Goal: Find specific page/section: Find specific page/section

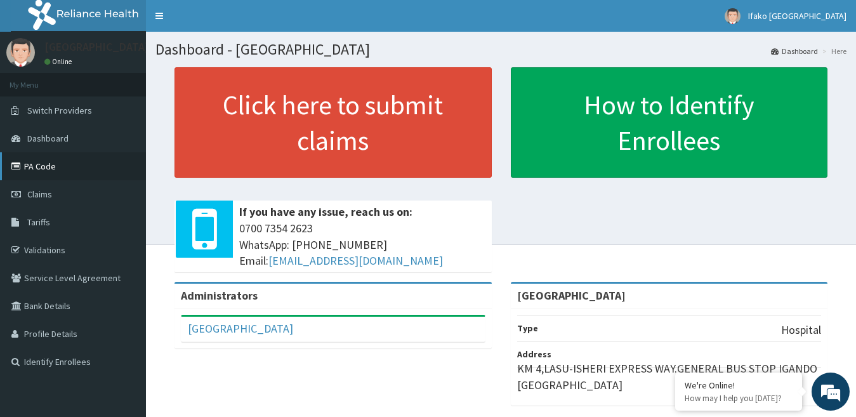
click at [36, 164] on link "PA Code" at bounding box center [73, 166] width 146 height 28
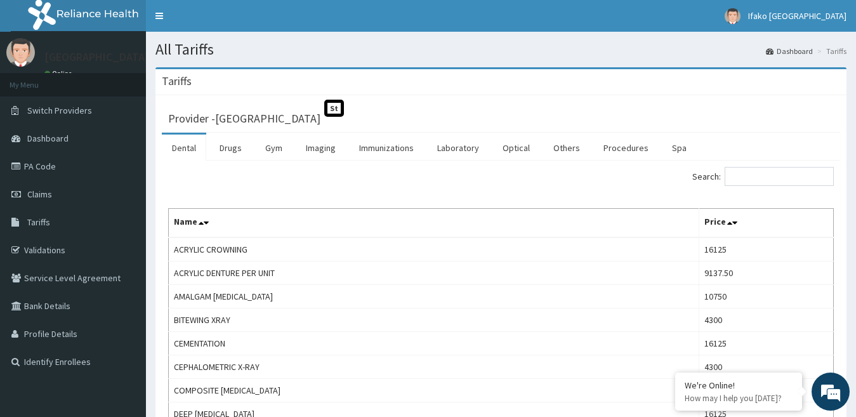
click at [609, 152] on link "Procedures" at bounding box center [625, 148] width 65 height 27
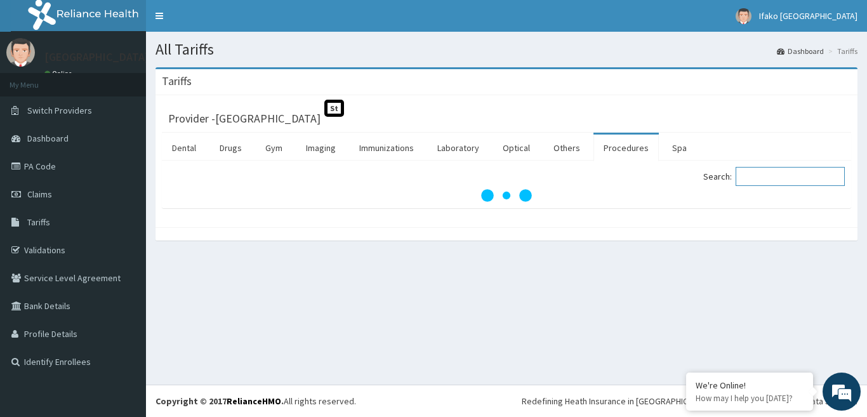
click at [788, 179] on input "Search:" at bounding box center [790, 176] width 109 height 19
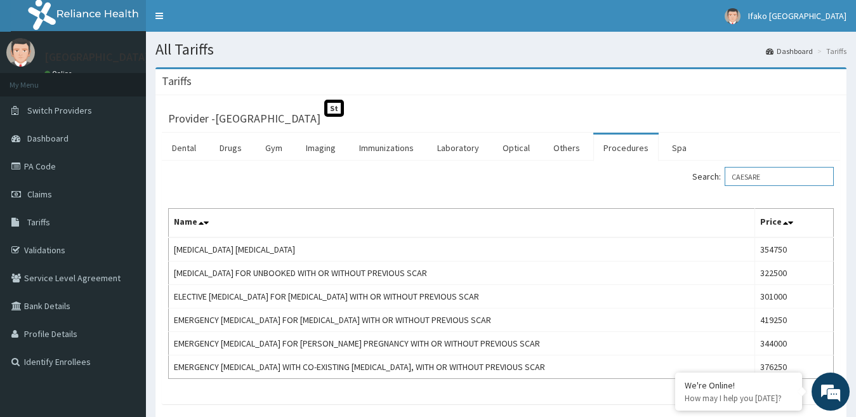
type input "CAESARE"
click at [23, 172] on link "PA Code" at bounding box center [73, 166] width 146 height 28
